Goal: Task Accomplishment & Management: Manage account settings

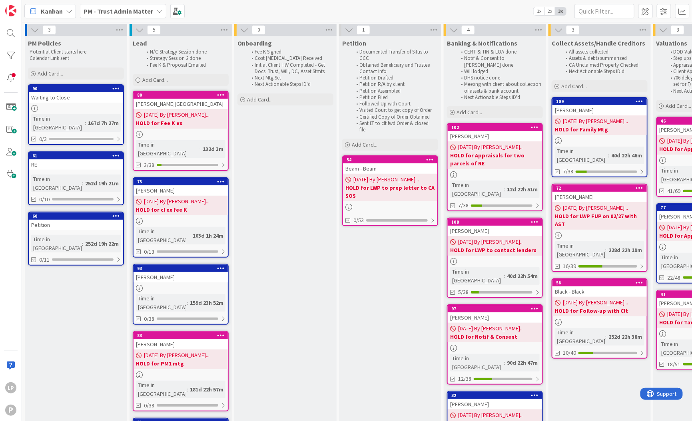
click at [104, 7] on b "PM - Trust Admin Matter" at bounding box center [119, 11] width 70 height 8
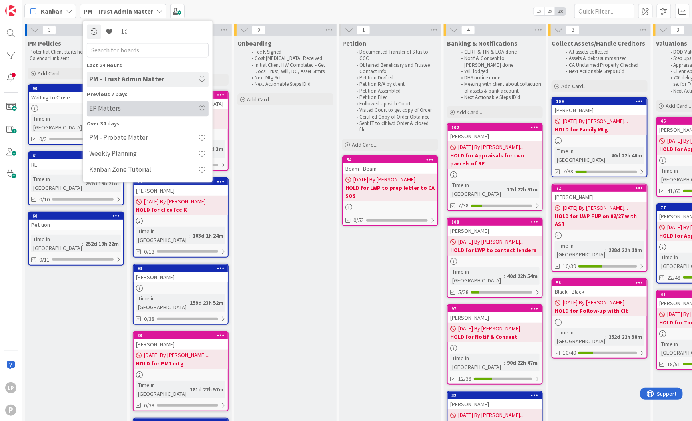
click at [109, 110] on h4 "EP Matters" at bounding box center [143, 109] width 109 height 8
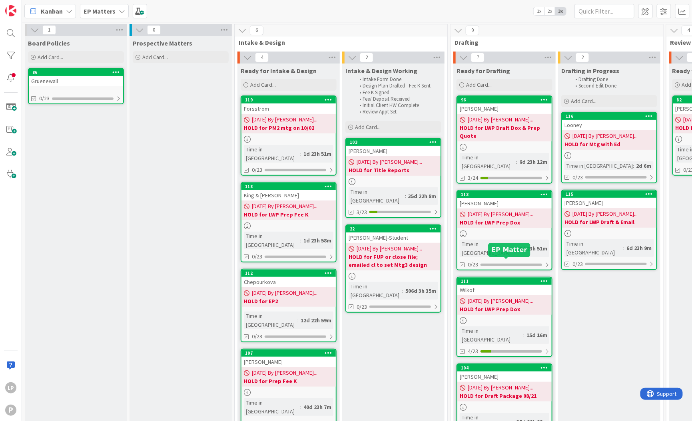
click at [500, 279] on div "111" at bounding box center [506, 282] width 91 height 6
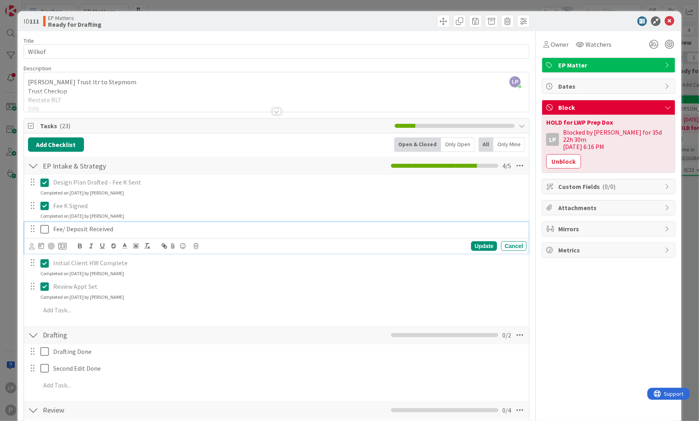
drag, startPoint x: 47, startPoint y: 232, endPoint x: 83, endPoint y: 229, distance: 36.5
click at [47, 232] on icon at bounding box center [44, 230] width 8 height 10
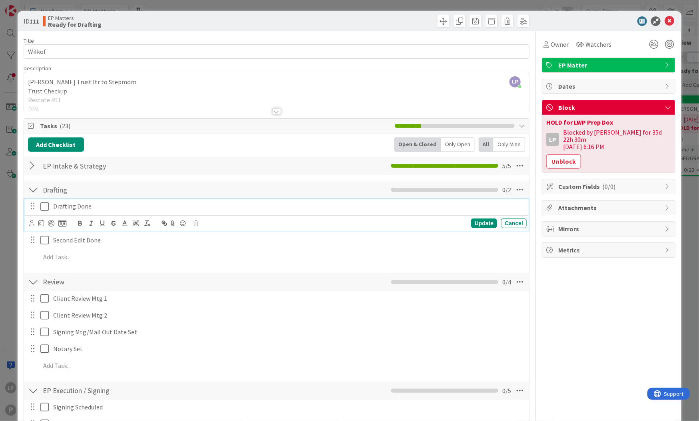
click at [46, 208] on icon at bounding box center [44, 207] width 8 height 10
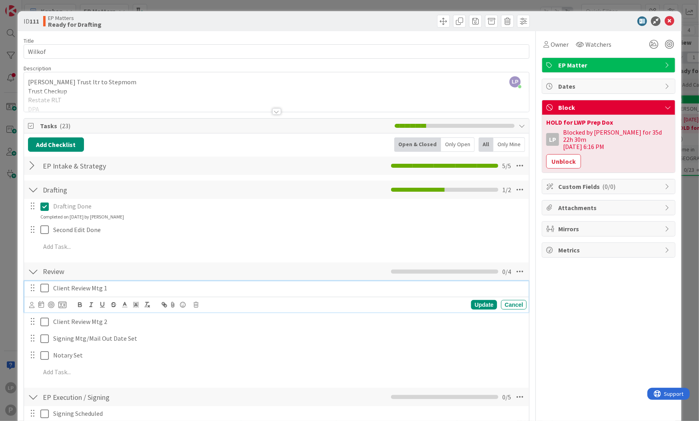
click at [46, 289] on icon at bounding box center [44, 289] width 8 height 10
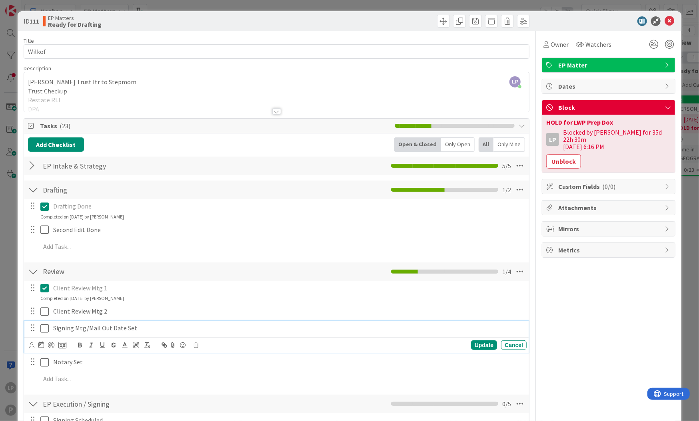
click at [47, 331] on icon at bounding box center [44, 329] width 8 height 10
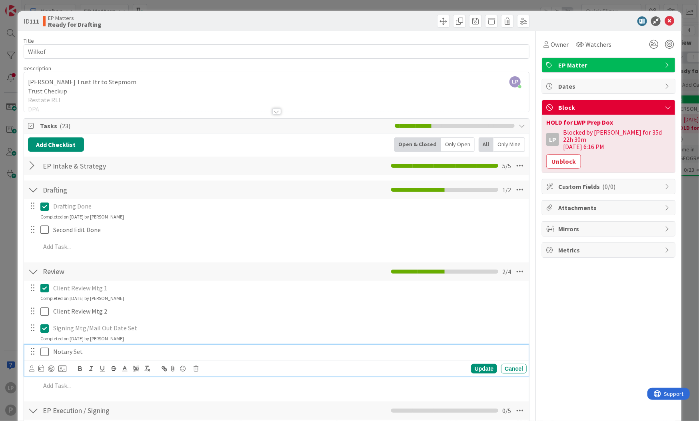
click at [48, 350] on icon at bounding box center [44, 353] width 8 height 10
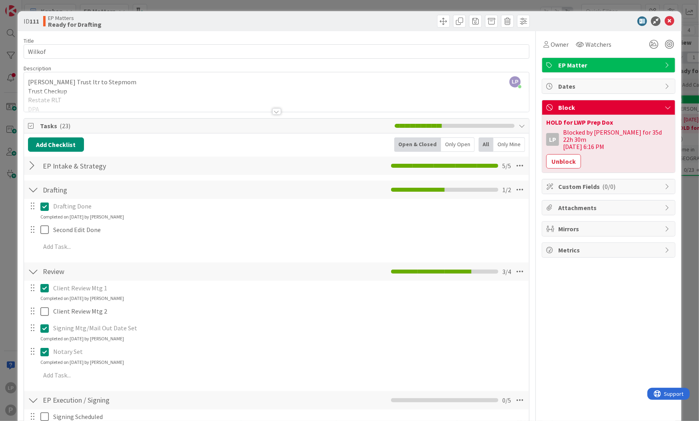
drag, startPoint x: 555, startPoint y: 152, endPoint x: 687, endPoint y: 197, distance: 139.7
click at [555, 154] on button "Unblock" at bounding box center [563, 161] width 35 height 14
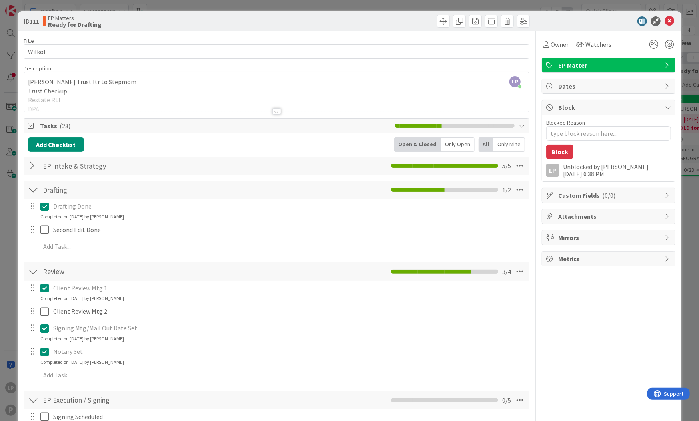
type textarea "x"
click at [560, 136] on textarea "Blocked Reason" at bounding box center [608, 133] width 125 height 14
paste textarea "HOLD for LWP Prep Final Pkg for Ex 10/20"
type textarea "HOLD for LWP Prep Final Pkg for Ex 10/20"
click at [555, 154] on button "Block" at bounding box center [559, 152] width 27 height 14
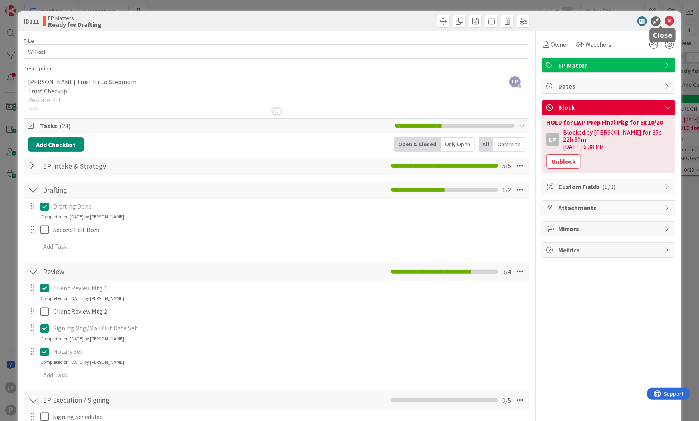
click at [665, 20] on icon at bounding box center [670, 21] width 10 height 10
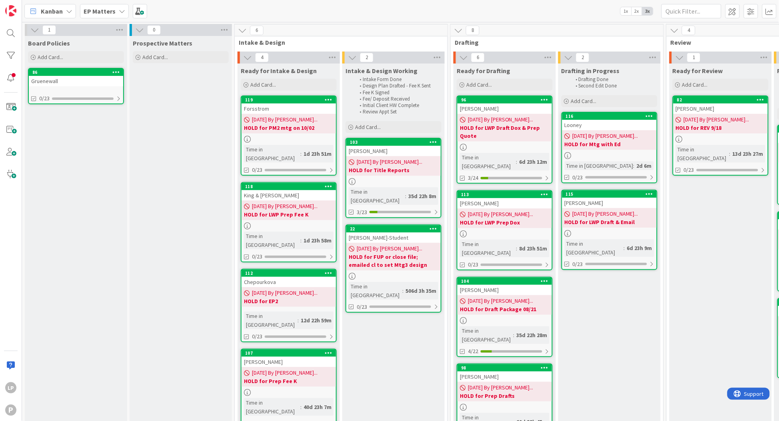
click at [113, 8] on b "EP Matters" at bounding box center [100, 11] width 32 height 8
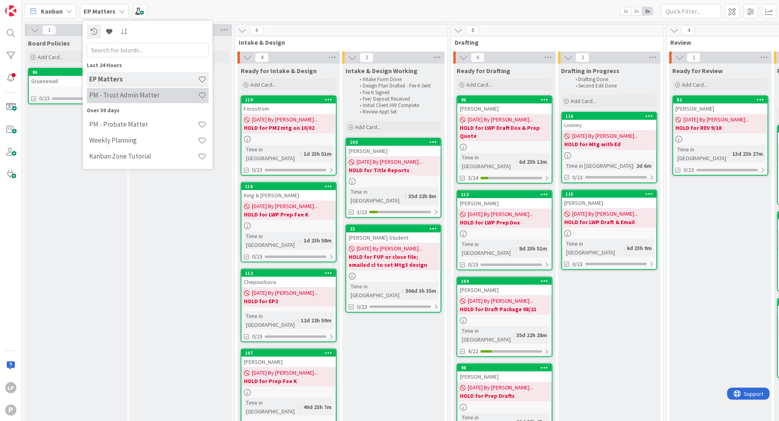
click at [133, 96] on h4 "PM - Trust Admin Matter" at bounding box center [143, 96] width 109 height 8
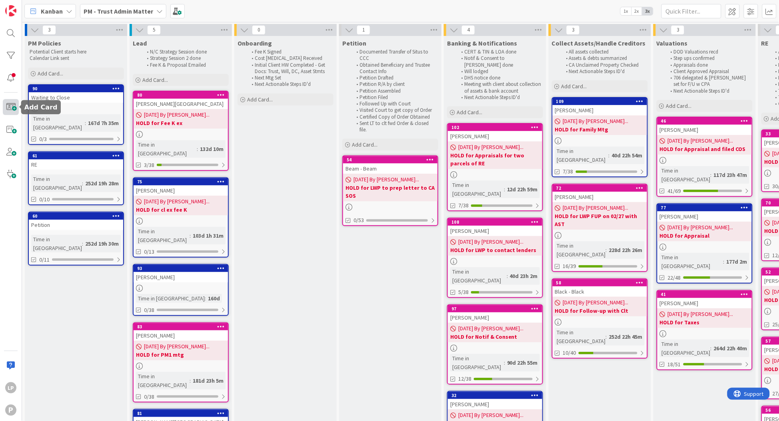
click at [8, 109] on span at bounding box center [11, 107] width 16 height 16
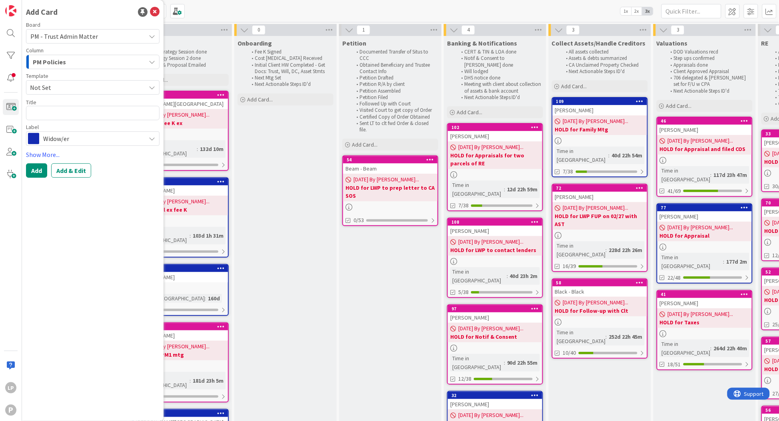
click at [93, 86] on span "Not Set" at bounding box center [85, 87] width 110 height 10
click at [94, 119] on span "PM Trust Admin Matter" at bounding box center [95, 122] width 116 height 10
type textarea "x"
type textarea "PM Trust Admin Matter"
drag, startPoint x: 102, startPoint y: 110, endPoint x: -4, endPoint y: 112, distance: 106.0
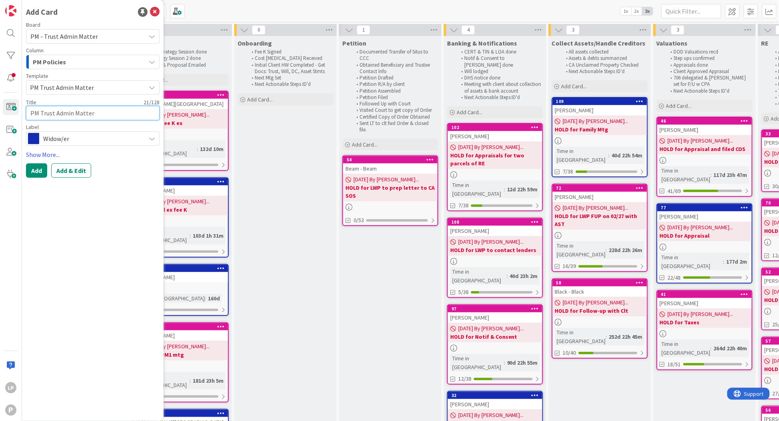
click at [0, 112] on html "LP P Add Card Board PM - Trust Admin Matter Column PM Policies Template PM Trus…" at bounding box center [389, 210] width 779 height 421
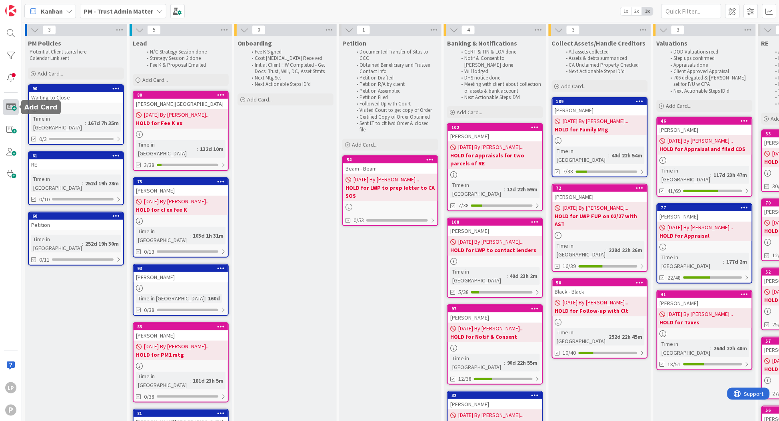
click at [10, 104] on span at bounding box center [11, 107] width 16 height 16
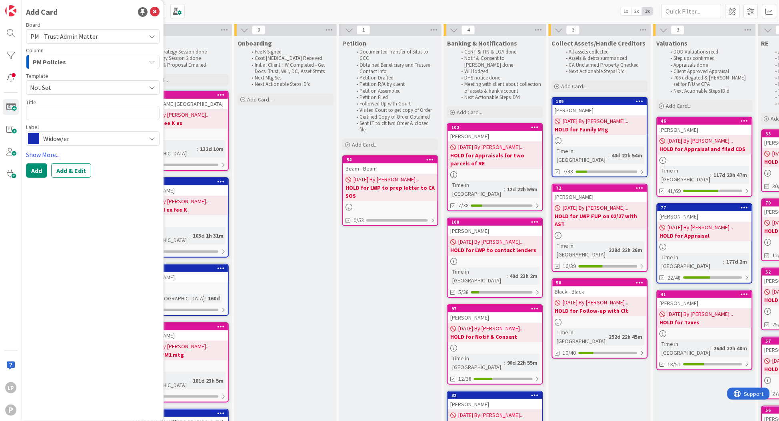
click at [80, 91] on span "Not Set" at bounding box center [85, 87] width 110 height 10
click at [80, 122] on span "PM Trust Admin Matter" at bounding box center [95, 122] width 116 height 10
type textarea "x"
type textarea "PM Trust Admin Matter"
drag, startPoint x: 100, startPoint y: 115, endPoint x: 11, endPoint y: 115, distance: 89.2
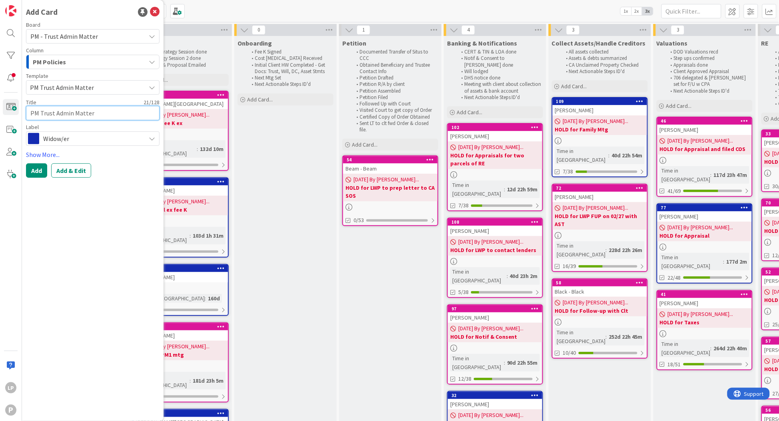
click at [11, 115] on div "LP P Add Card Board PM - Trust Admin Matter Column PM Policies Template PM Trus…" at bounding box center [11, 210] width 22 height 421
paste textarea "[PERSON_NAME]"
type textarea "x"
type textarea "[PERSON_NAME]"
type textarea "x"
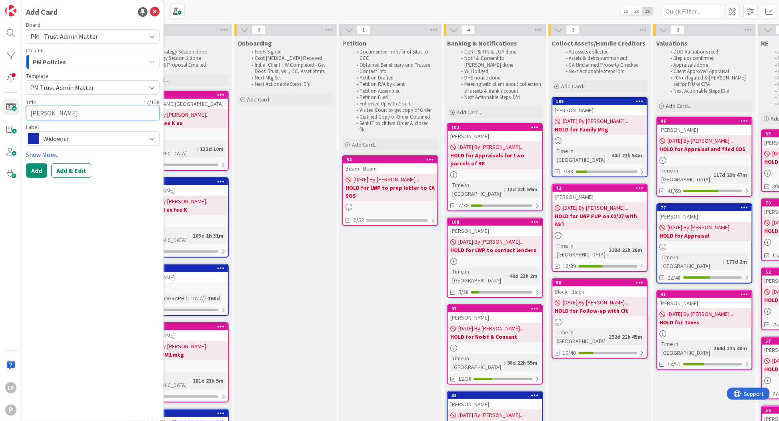
type textarea "[PERSON_NAME]"
click at [106, 138] on span "Widow/er" at bounding box center [92, 138] width 98 height 11
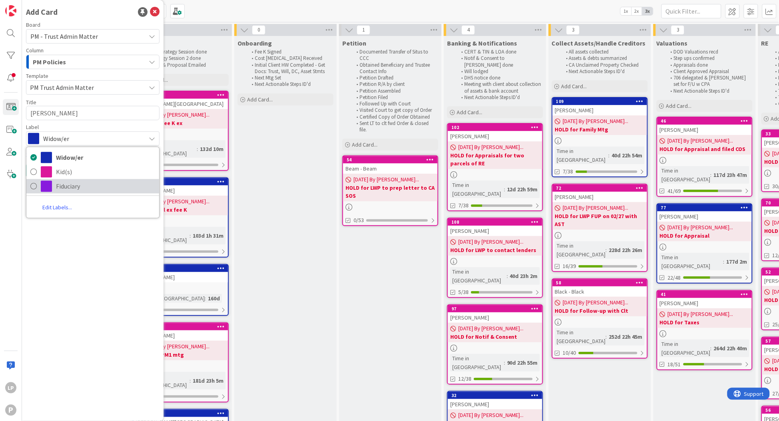
click at [85, 181] on span "Fiduciary" at bounding box center [105, 187] width 99 height 12
type textarea "x"
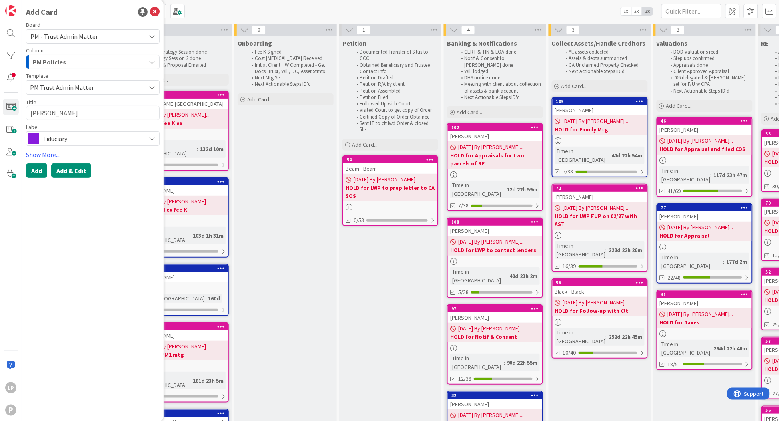
click at [75, 172] on button "Add & Edit" at bounding box center [71, 171] width 40 height 14
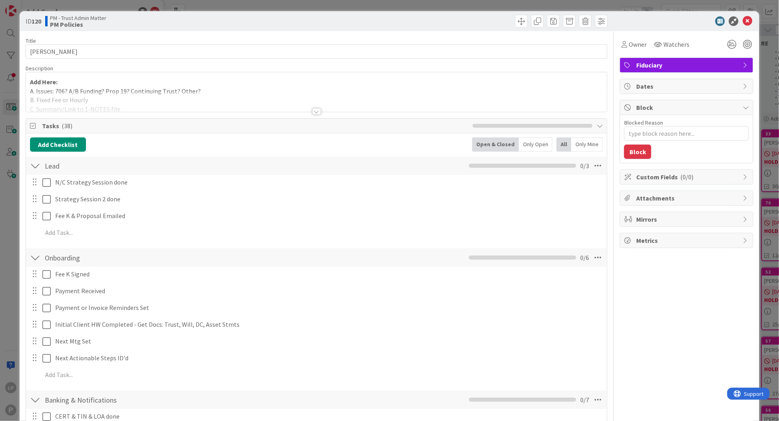
click at [243, 84] on p "Add Here:" at bounding box center [316, 82] width 573 height 9
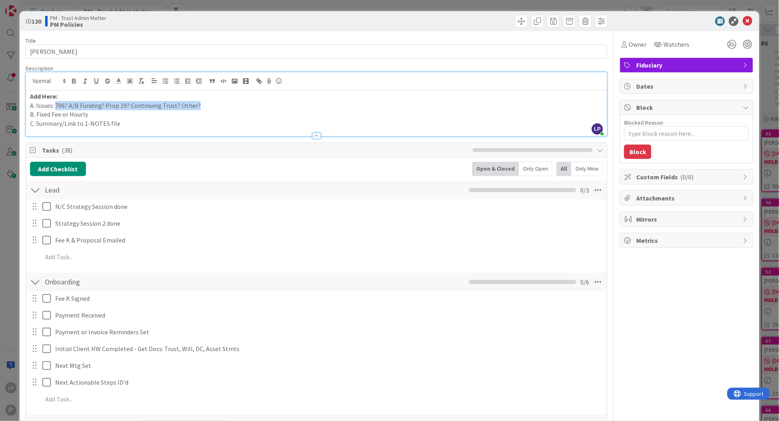
drag, startPoint x: 56, startPoint y: 106, endPoint x: 207, endPoint y: 105, distance: 151.6
click at [207, 105] on p "A. Issues: 706? A/B Funding? Prop 19? Continuing Trust? Other?" at bounding box center [316, 105] width 573 height 9
click at [56, 106] on p "A. Issues:" at bounding box center [316, 105] width 573 height 9
drag, startPoint x: 62, startPoint y: 98, endPoint x: 10, endPoint y: 95, distance: 52.1
click at [10, 96] on div "ID 120 PM - Trust Admin Matter PM Policies Title 17 / 128 [PERSON_NAME] Descrip…" at bounding box center [389, 210] width 779 height 421
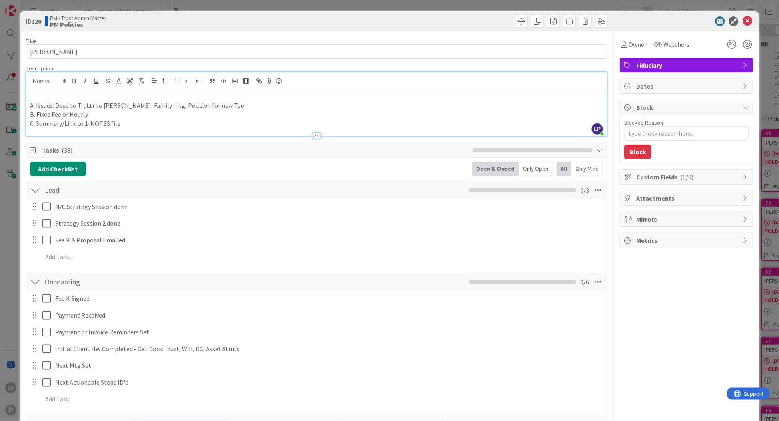
click at [30, 108] on p "A. Issues: Deed to Tr; Ltr to [PERSON_NAME]; Family mtg; Petition for new Tee" at bounding box center [316, 105] width 573 height 9
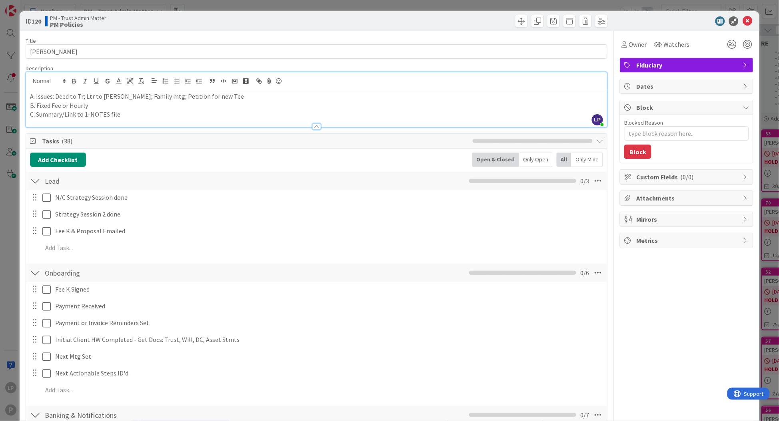
click at [54, 107] on p "B. Fixed Fee or Hourly" at bounding box center [316, 105] width 573 height 9
drag, startPoint x: 63, startPoint y: 106, endPoint x: 92, endPoint y: 106, distance: 29.6
click at [92, 106] on p "B. Fixed Fee or Hourly" at bounding box center [316, 105] width 573 height 9
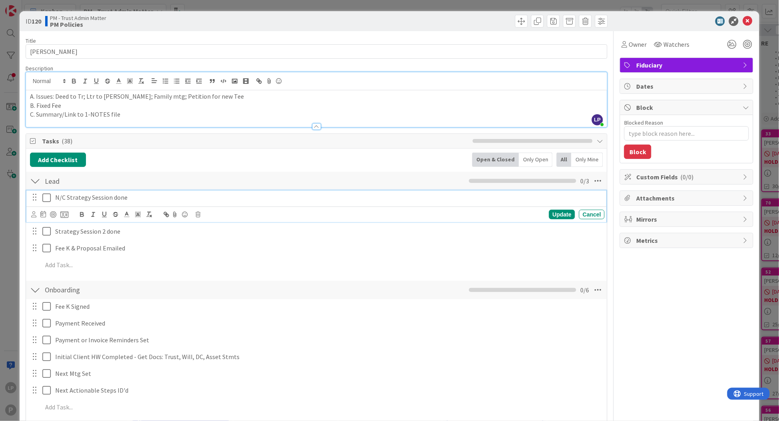
click at [47, 197] on icon at bounding box center [46, 198] width 8 height 10
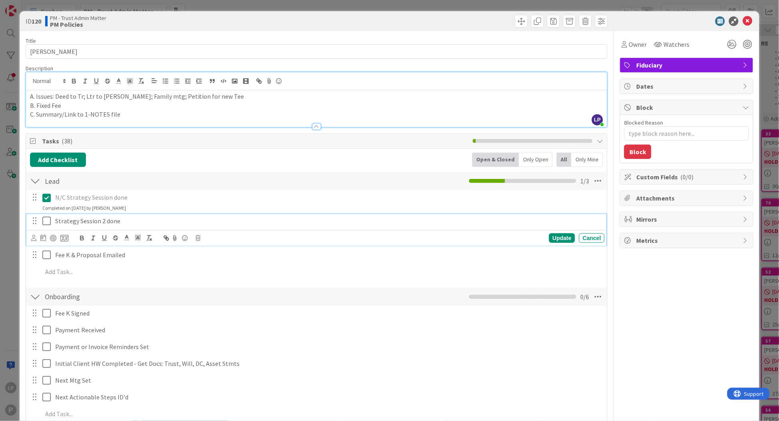
click at [46, 220] on icon at bounding box center [46, 221] width 8 height 10
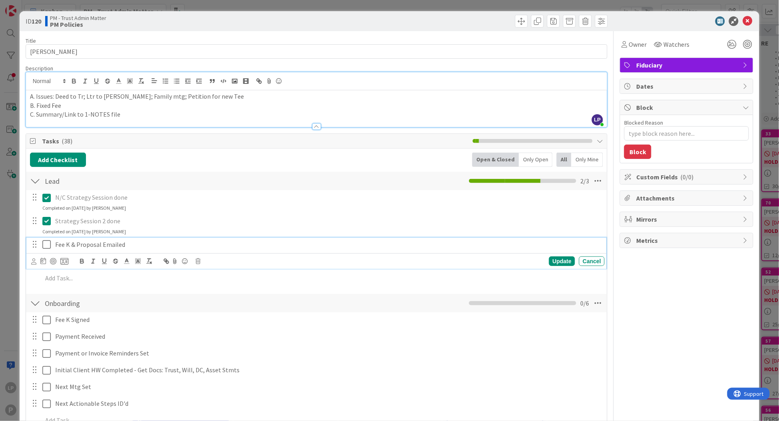
click at [42, 244] on icon at bounding box center [46, 245] width 8 height 10
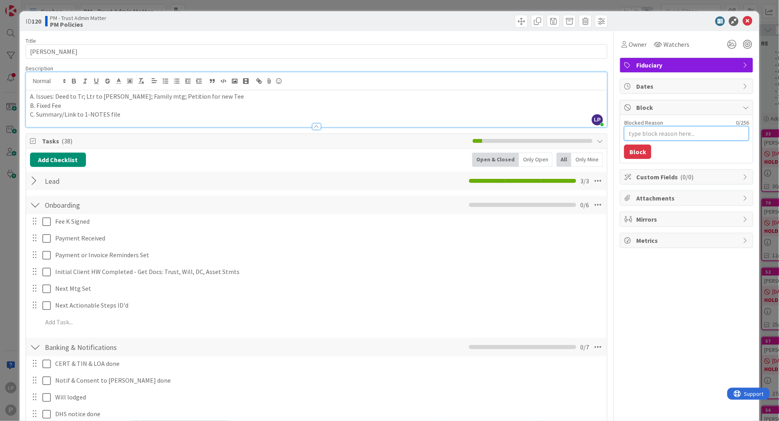
click at [640, 135] on textarea "Blocked Reason" at bounding box center [686, 133] width 125 height 14
paste textarea "HOLD for Fee K Ex"
type textarea "x"
type textarea "HOLD for Fee K Ex"
drag, startPoint x: 633, startPoint y: 152, endPoint x: 715, endPoint y: 146, distance: 82.2
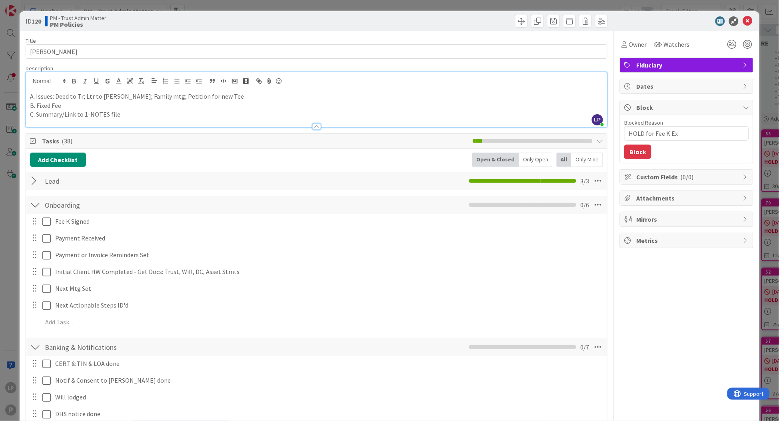
click at [632, 153] on button "Block" at bounding box center [637, 152] width 27 height 14
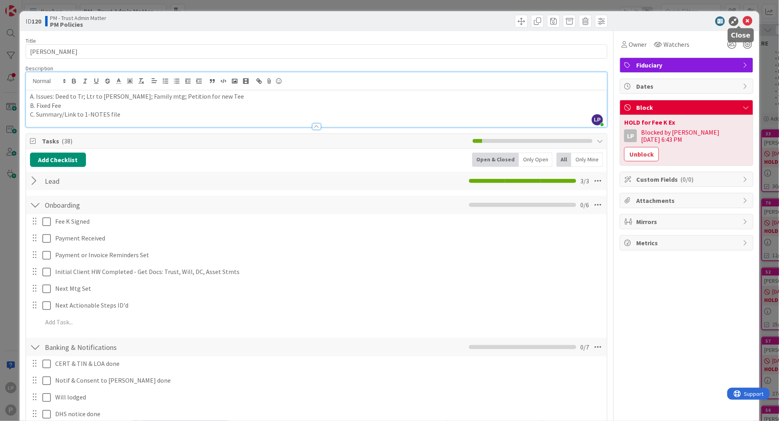
click at [743, 21] on icon at bounding box center [748, 21] width 10 height 10
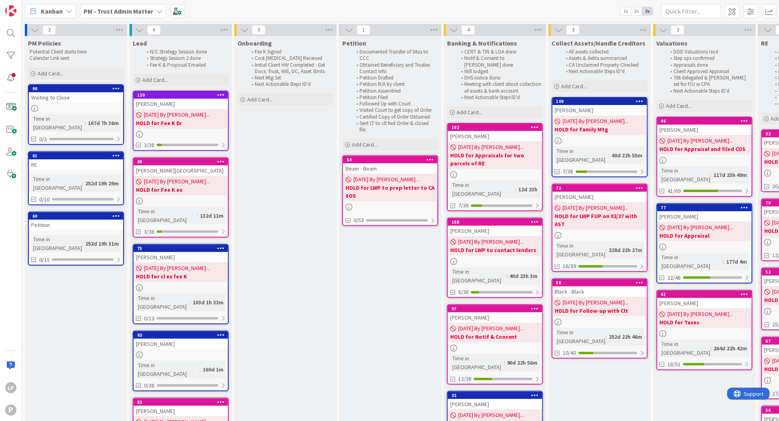
drag, startPoint x: 128, startPoint y: 12, endPoint x: 126, endPoint y: 22, distance: 9.7
click at [128, 12] on b "PM - Trust Admin Matter" at bounding box center [119, 11] width 70 height 8
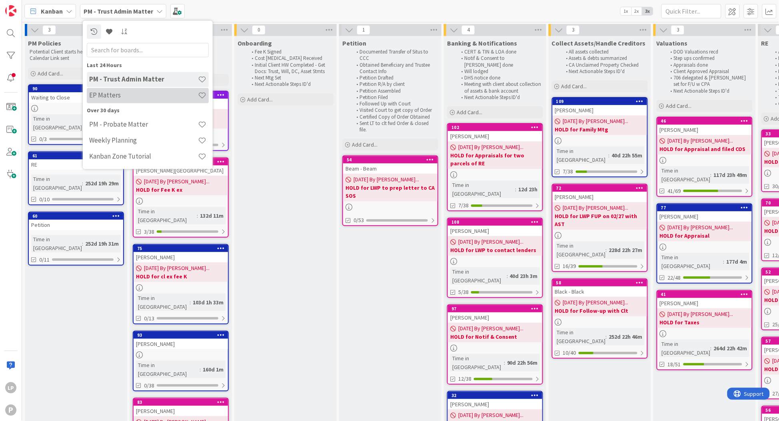
click at [109, 97] on h4 "EP Matters" at bounding box center [143, 96] width 109 height 8
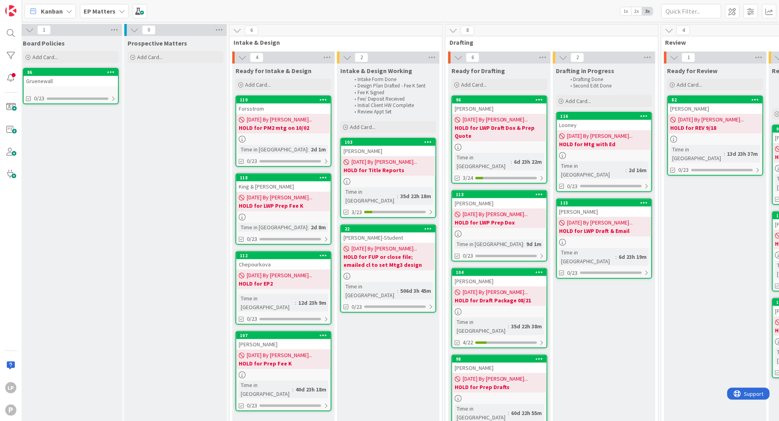
scroll to position [0, 6]
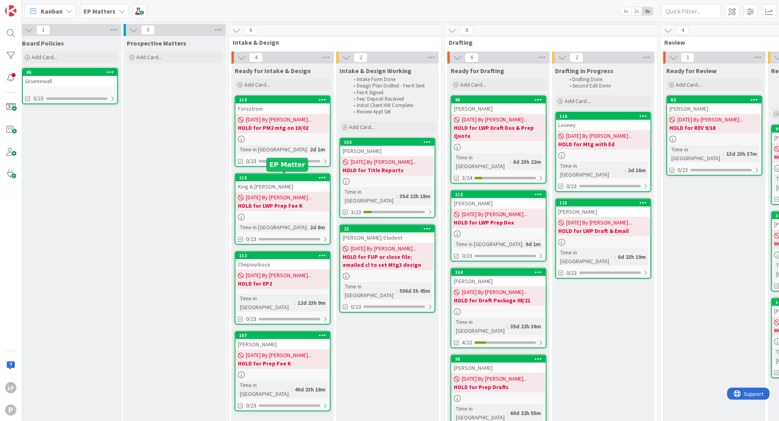
click at [270, 179] on div "118" at bounding box center [284, 178] width 91 height 6
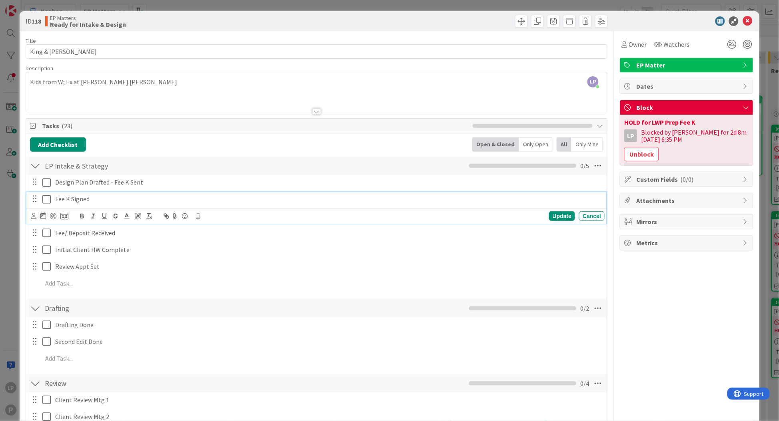
click at [46, 197] on icon at bounding box center [46, 200] width 8 height 10
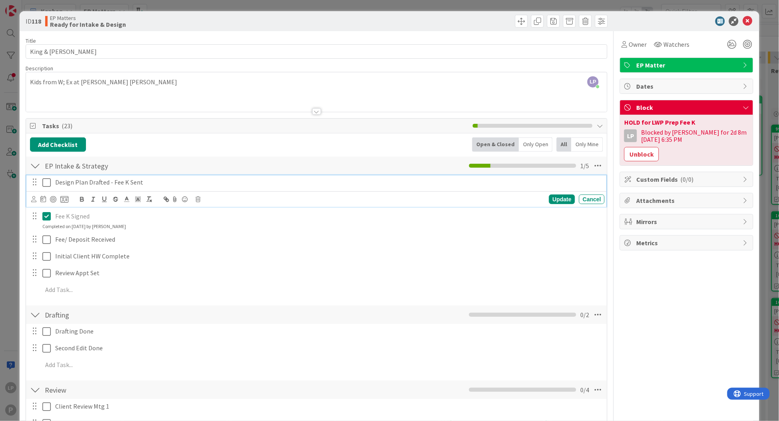
click at [47, 184] on icon at bounding box center [46, 183] width 8 height 10
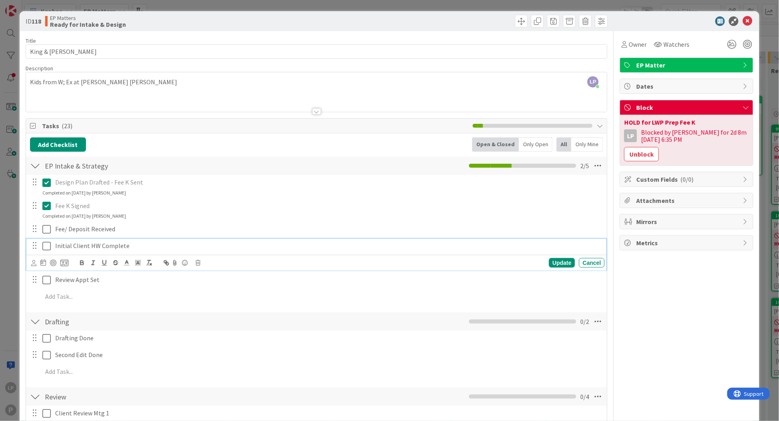
drag, startPoint x: 42, startPoint y: 248, endPoint x: 82, endPoint y: 252, distance: 40.2
click at [42, 248] on icon at bounding box center [46, 247] width 8 height 10
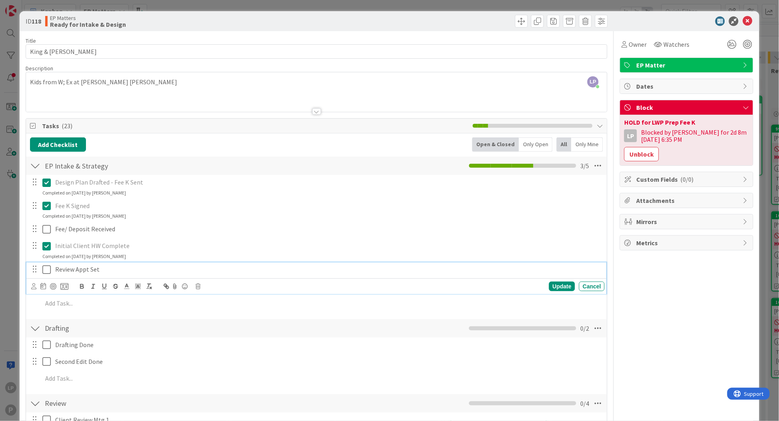
drag, startPoint x: 46, startPoint y: 268, endPoint x: 166, endPoint y: 280, distance: 120.6
click at [46, 268] on icon at bounding box center [46, 270] width 8 height 10
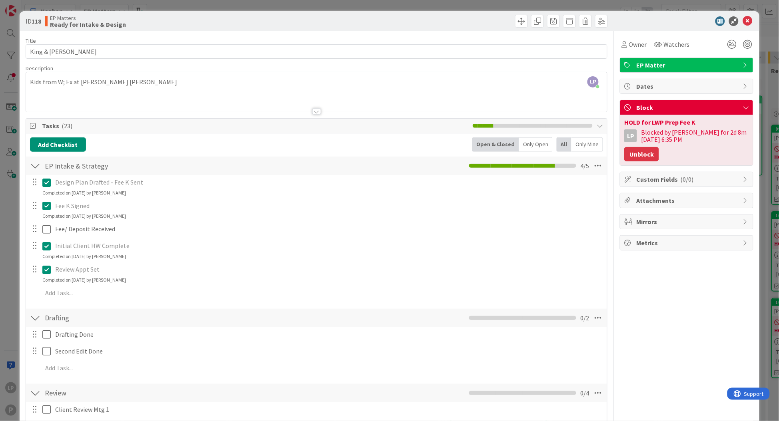
click at [638, 151] on button "Unblock" at bounding box center [641, 154] width 35 height 14
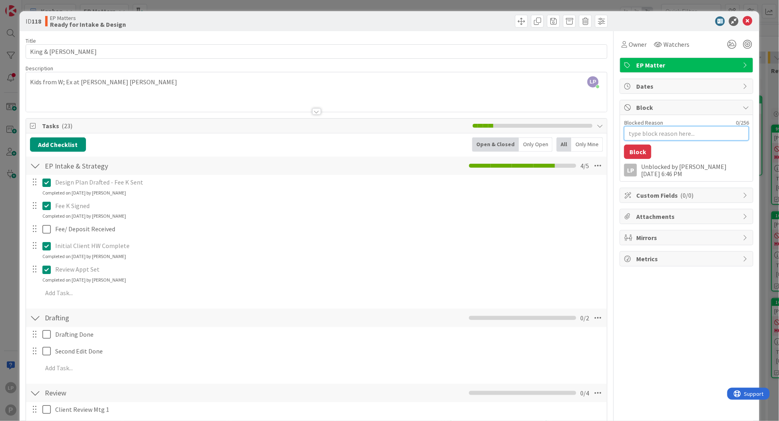
click at [656, 127] on textarea "Blocked Reason" at bounding box center [686, 133] width 125 height 14
paste textarea "HOLD for LWP Prep Dox for Rev 10/06"
type textarea "x"
type textarea "HOLD for LWP Prep Dox for Rev 10/06"
type textarea "x"
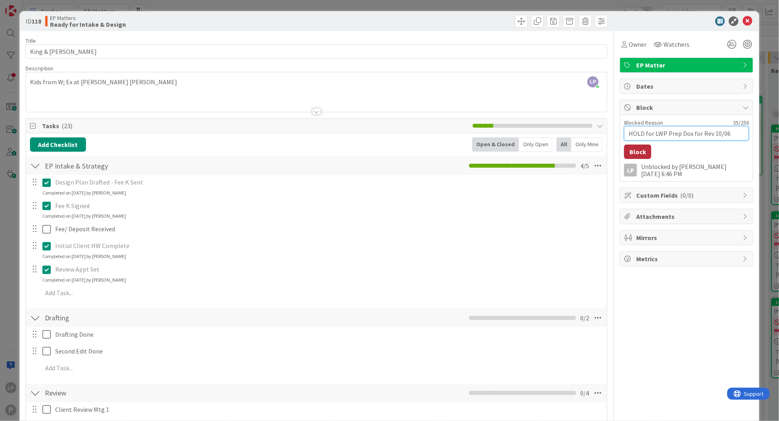
type textarea "HOLD for LWP Prep Dox for Rev 10/06"
click at [630, 154] on button "Block" at bounding box center [637, 152] width 27 height 14
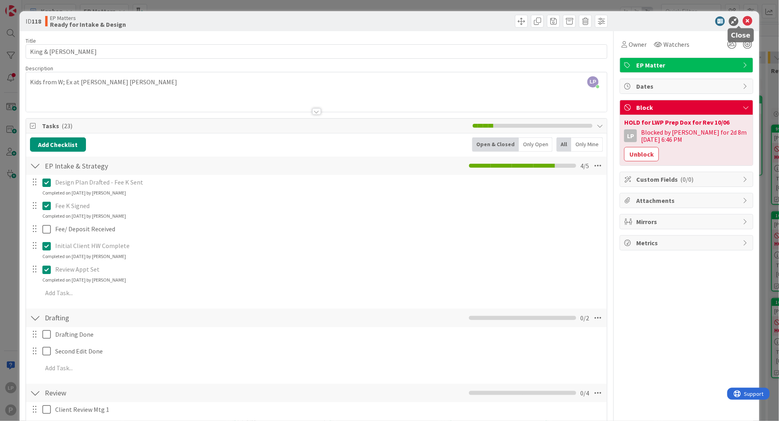
click at [743, 21] on icon at bounding box center [748, 21] width 10 height 10
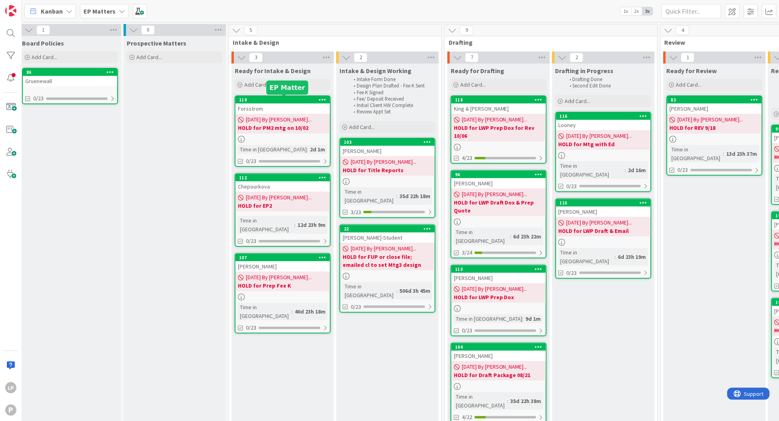
click at [291, 100] on div "119" at bounding box center [284, 100] width 91 height 6
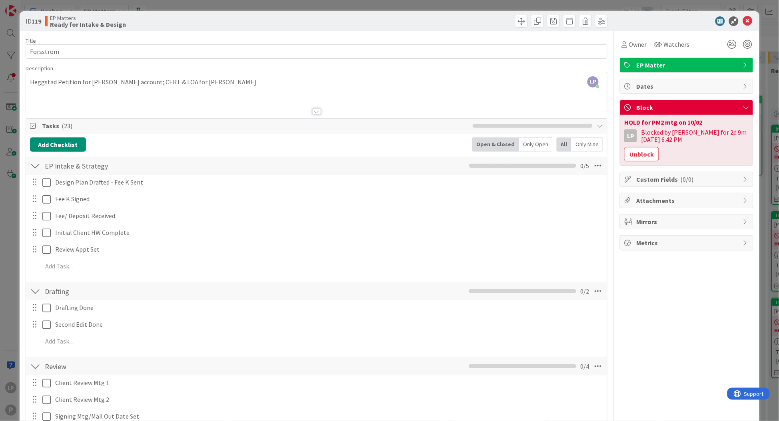
drag, startPoint x: 363, startPoint y: 18, endPoint x: 537, endPoint y: 22, distance: 174.4
click at [363, 18] on div at bounding box center [463, 21] width 289 height 13
click at [743, 21] on icon at bounding box center [748, 21] width 10 height 10
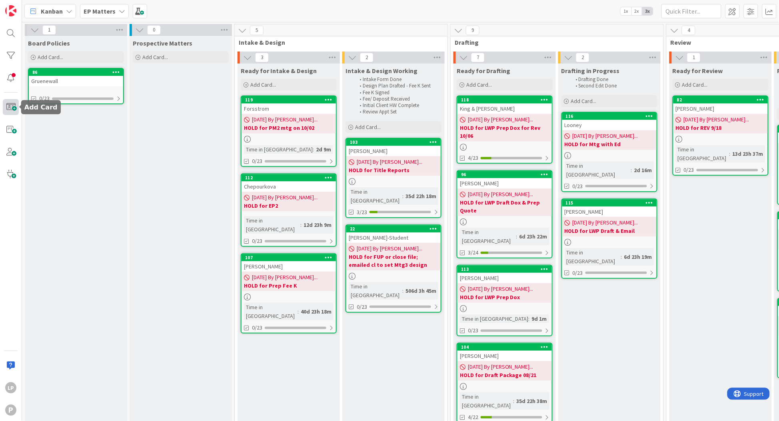
click at [5, 108] on span at bounding box center [11, 107] width 16 height 16
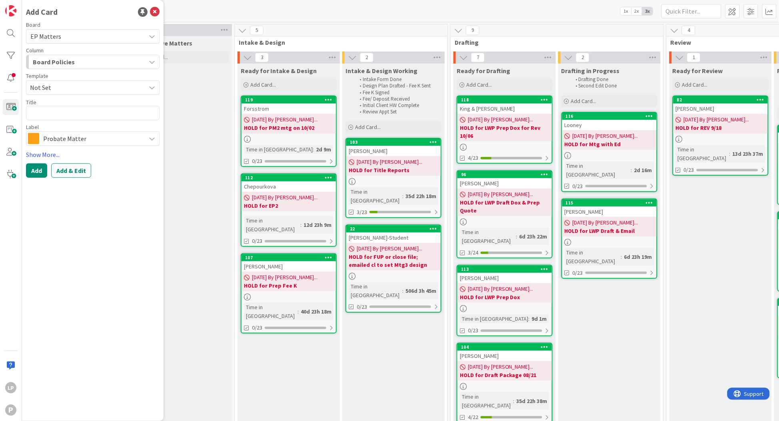
click at [92, 86] on span "Not Set" at bounding box center [85, 87] width 110 height 10
click at [89, 122] on span "Estate Planning" at bounding box center [95, 122] width 116 height 10
type textarea "x"
type textarea "Estate Planning"
drag, startPoint x: 114, startPoint y: 114, endPoint x: -4, endPoint y: 124, distance: 118.0
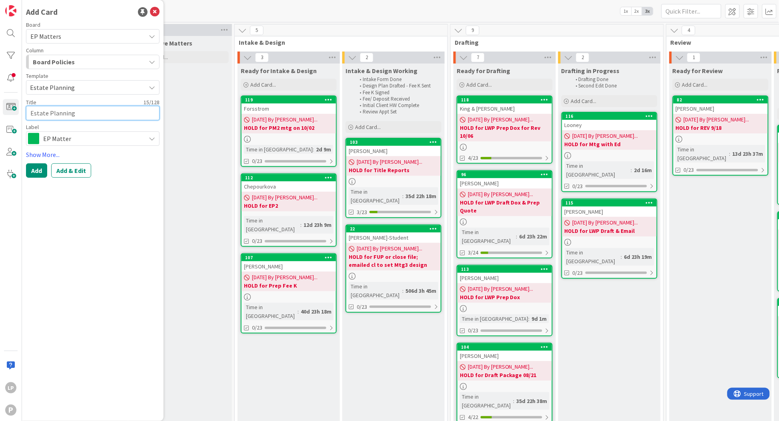
click at [0, 124] on html "LP P Add Card Board EP Matters Column Board Policies Template Estate Planning N…" at bounding box center [389, 210] width 779 height 421
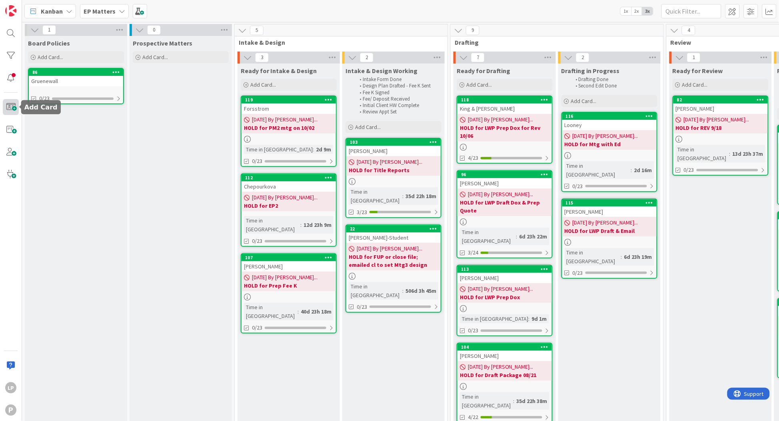
drag, startPoint x: 12, startPoint y: 104, endPoint x: 16, endPoint y: 105, distance: 4.1
click at [12, 104] on span at bounding box center [11, 107] width 16 height 16
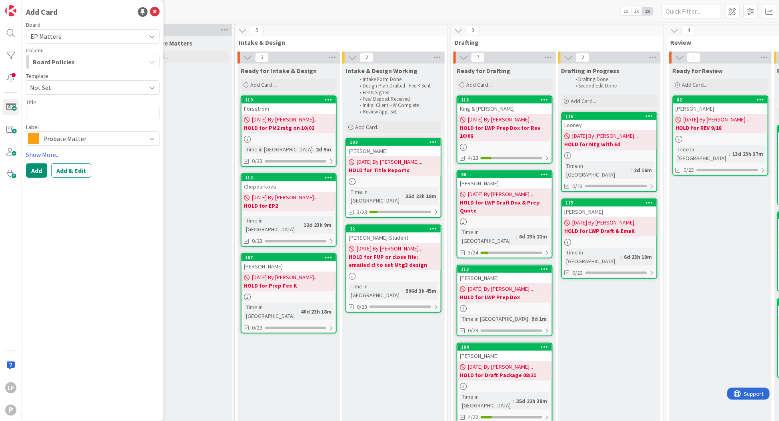
click at [47, 85] on span "Not Set" at bounding box center [85, 87] width 110 height 10
click at [60, 121] on span "Estate Planning" at bounding box center [95, 122] width 116 height 10
type textarea "x"
drag, startPoint x: 78, startPoint y: 115, endPoint x: 7, endPoint y: 110, distance: 71.4
click at [7, 110] on div "LP P Add Card Board EP Matters Column Board Policies Template Estate Planning N…" at bounding box center [11, 210] width 22 height 421
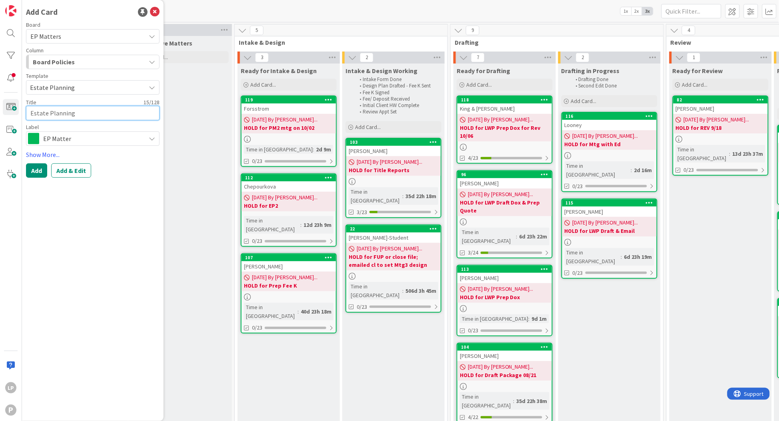
paste textarea "Haddon"
type textarea "Haddon"
type textarea "x"
type textarea "Haddon"
click at [70, 169] on button "Add & Edit" at bounding box center [71, 171] width 40 height 14
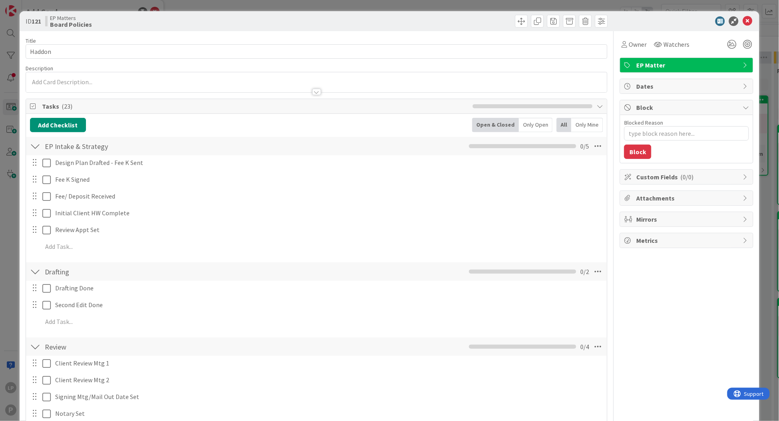
click at [232, 83] on div at bounding box center [316, 82] width 581 height 20
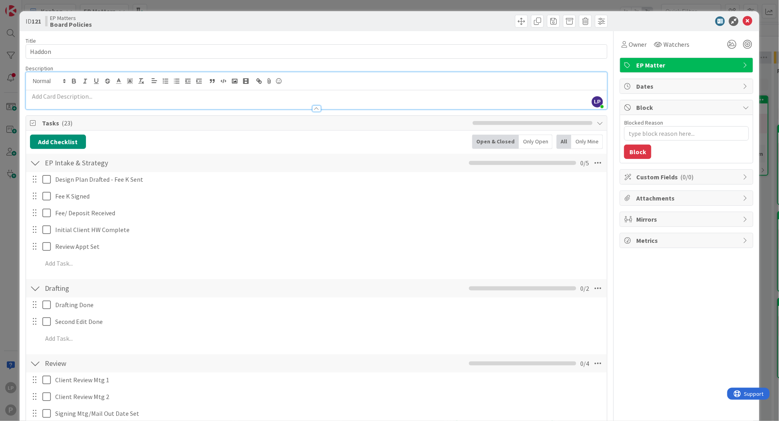
click at [83, 102] on div at bounding box center [316, 105] width 581 height 8
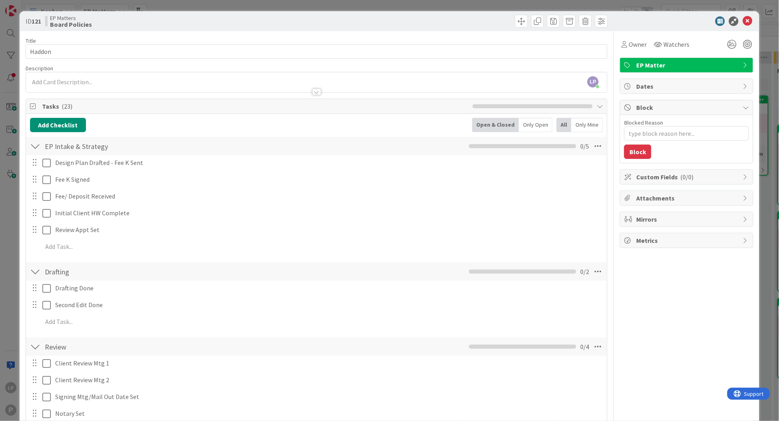
click at [84, 86] on div at bounding box center [316, 88] width 581 height 8
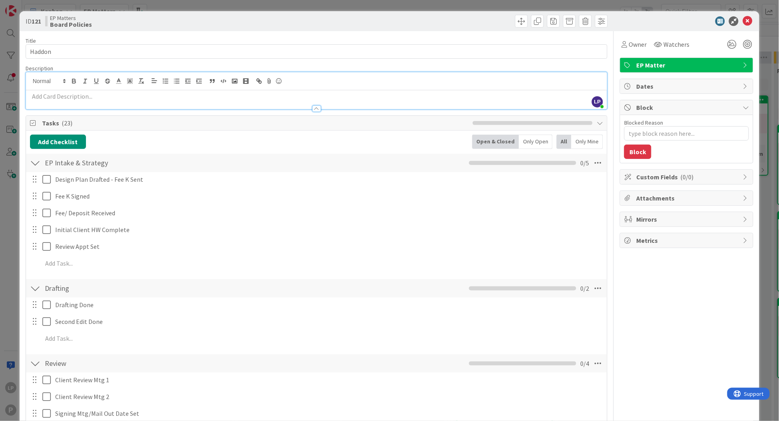
click at [99, 97] on p at bounding box center [316, 96] width 573 height 9
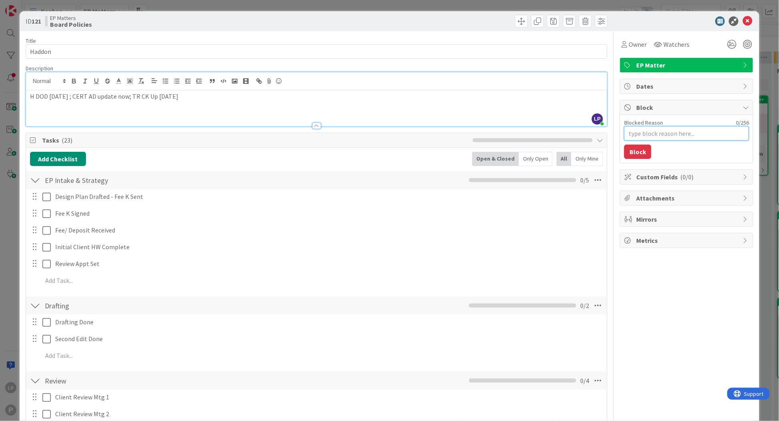
click at [657, 131] on textarea "Blocked Reason" at bounding box center [686, 133] width 125 height 14
click at [698, 136] on textarea "Blocked Reason" at bounding box center [686, 133] width 125 height 14
paste textarea "HOLD for TR Ck Up [DATE]"
type textarea "x"
type textarea "HOLD for TR Ck Up [DATE]"
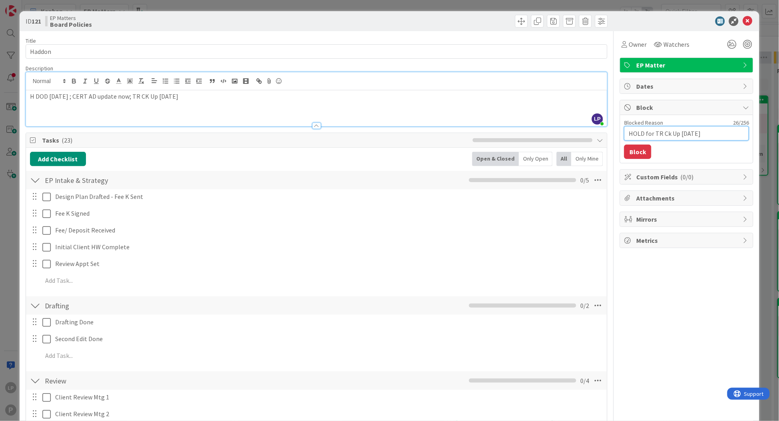
click at [683, 132] on textarea "HOLD for TR Ck Up [DATE]" at bounding box center [686, 133] width 125 height 14
click at [680, 134] on textarea "HOLD for TR Ck Up [DATE]" at bounding box center [686, 133] width 125 height 14
type textarea "x"
type textarea "HOLD for TR Ck Up 0226/02"
type textarea "x"
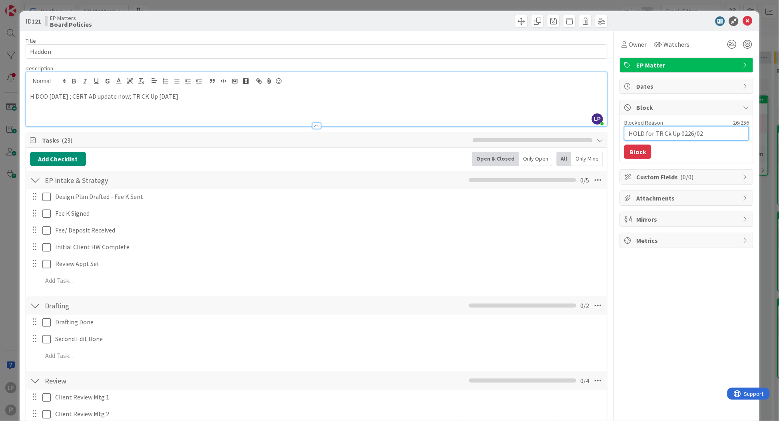
type textarea "HOLD for TR Ck Up 026/02"
type textarea "x"
type textarea "HOLD for TR Ck Up 26/02"
type textarea "x"
type textarea "HOLD for TR Ck Up 226/02"
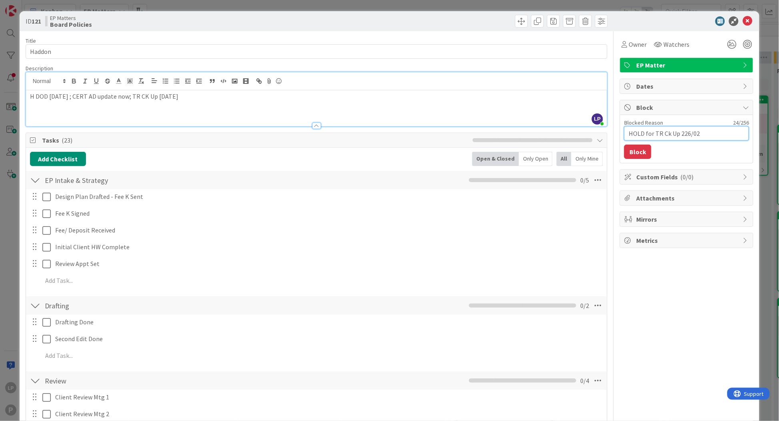
type textarea "x"
type textarea "HOLD for TR Ck Up 2026/02"
click at [685, 134] on textarea "HOLD for TR Ck Up 2026/02" at bounding box center [686, 133] width 125 height 14
type textarea "x"
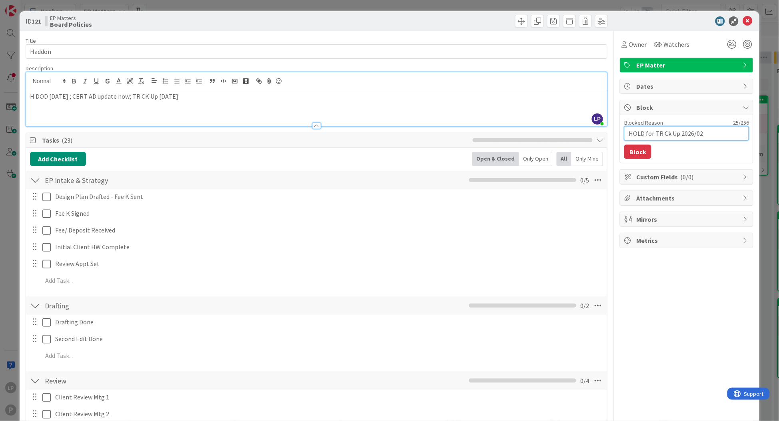
type textarea "HOLD for TR Ck Up 202602"
type textarea "x"
type textarea "HOLD for TR Ck Up 2026 02"
drag, startPoint x: 628, startPoint y: 151, endPoint x: 680, endPoint y: 172, distance: 56.5
click at [628, 151] on button "Block" at bounding box center [637, 152] width 27 height 14
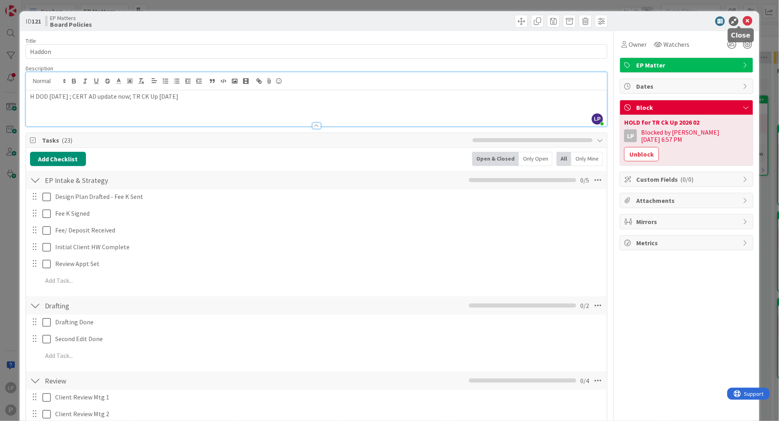
click at [743, 20] on icon at bounding box center [748, 21] width 10 height 10
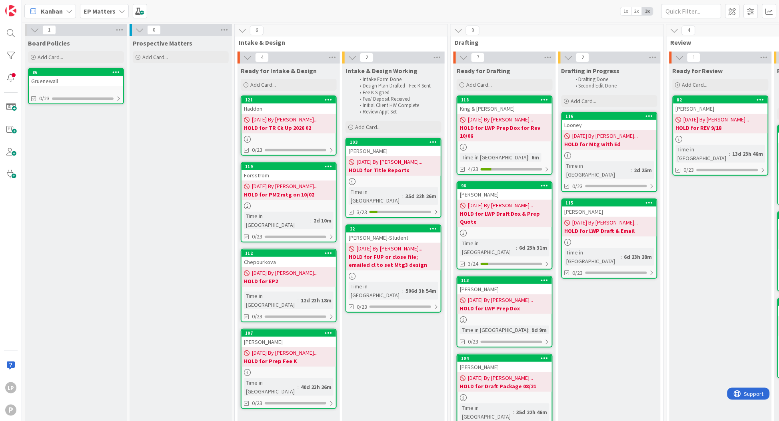
click at [551, 7] on div "Kanban EP Matters 1x 2x 3x" at bounding box center [400, 11] width 757 height 22
click at [115, 10] on div "EP Matters" at bounding box center [104, 11] width 49 height 14
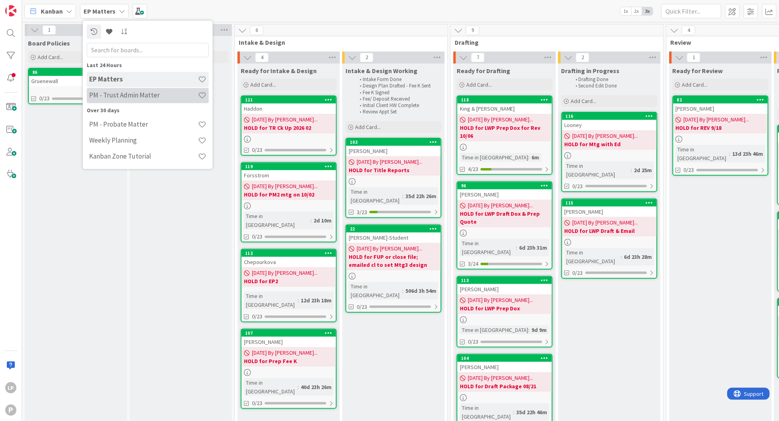
click at [118, 100] on div "PM - Trust Admin Matter" at bounding box center [148, 95] width 122 height 15
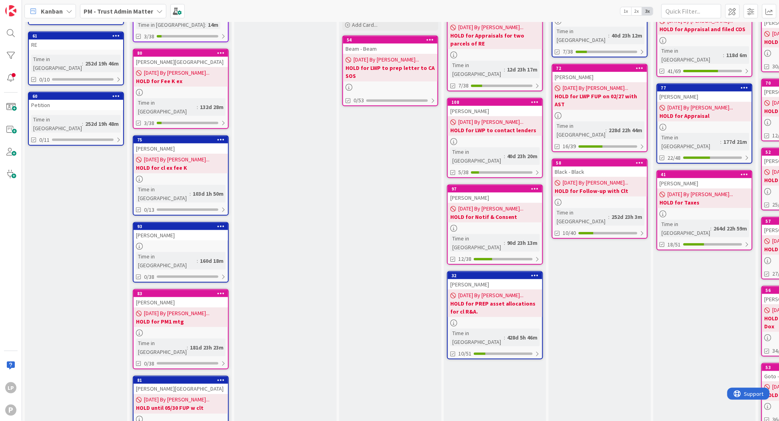
scroll to position [60, 0]
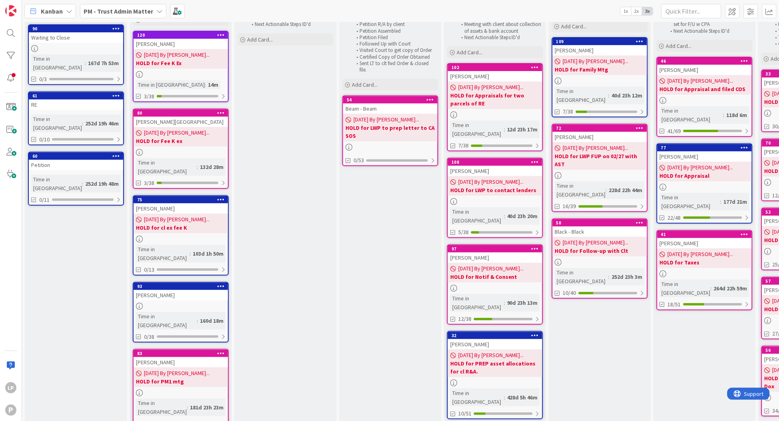
click at [545, 12] on div "Kanban PM - Trust Admin Matter 1x 2x 3x" at bounding box center [400, 11] width 757 height 22
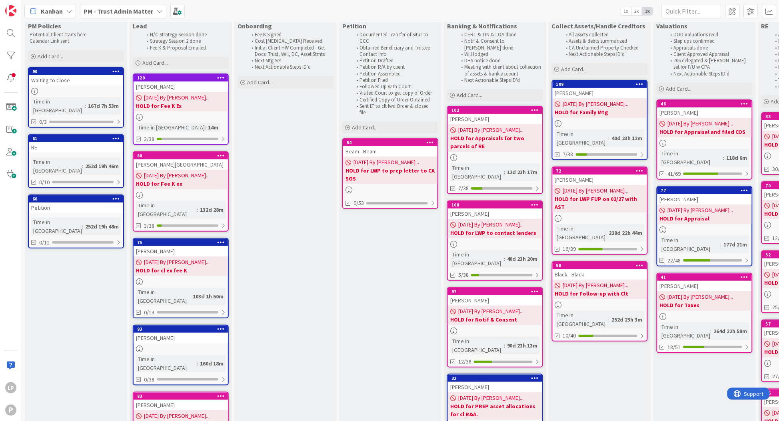
scroll to position [0, 0]
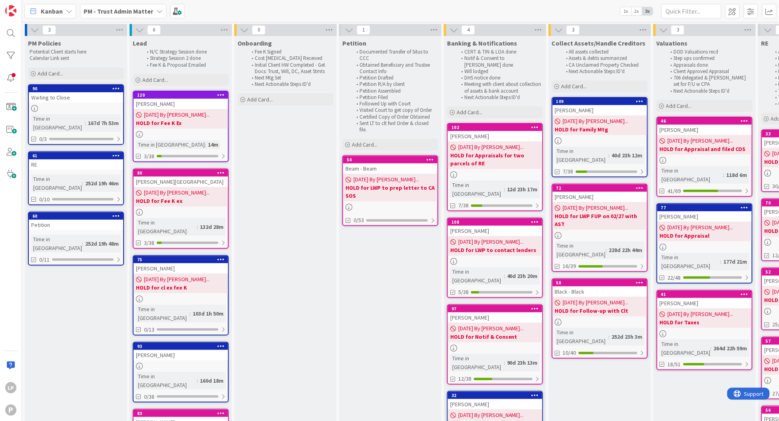
click at [471, 9] on div "Kanban PM - Trust Admin Matter 1x 2x 3x" at bounding box center [400, 11] width 757 height 22
click at [417, 7] on div "Kanban PM - Trust Admin Matter 1x 2x 3x" at bounding box center [400, 11] width 757 height 22
click at [391, 0] on div "Kanban PM - Trust Admin Matter 1x 2x 3x" at bounding box center [400, 11] width 757 height 22
